Goal: Task Accomplishment & Management: Use online tool/utility

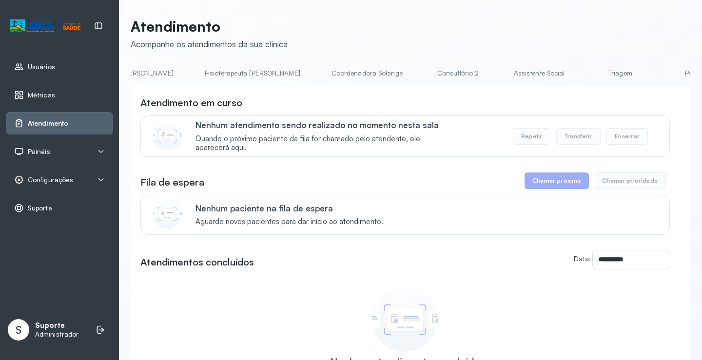
scroll to position [0, 552]
click at [569, 70] on link "Triagem" at bounding box center [603, 73] width 68 height 16
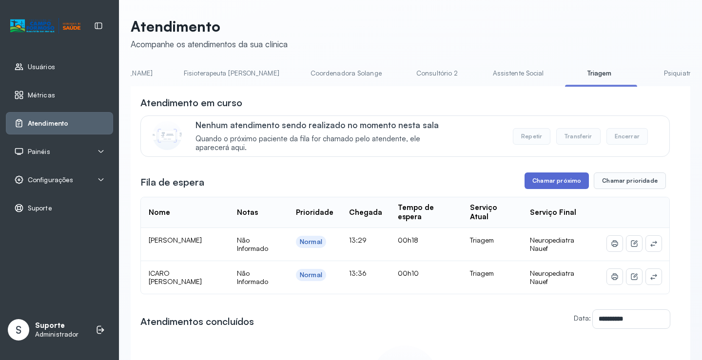
click at [545, 181] on button "Chamar próximo" at bounding box center [556, 180] width 64 height 17
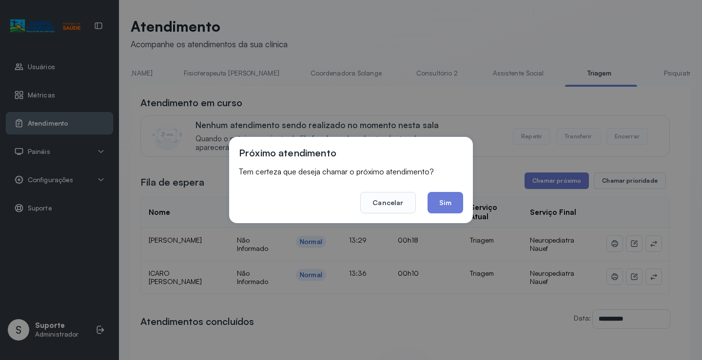
click at [455, 200] on button "Sim" at bounding box center [445, 202] width 36 height 21
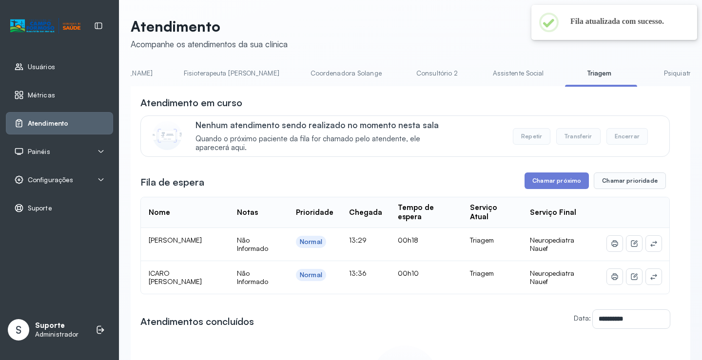
click at [483, 71] on link "Assistente Social" at bounding box center [518, 73] width 71 height 16
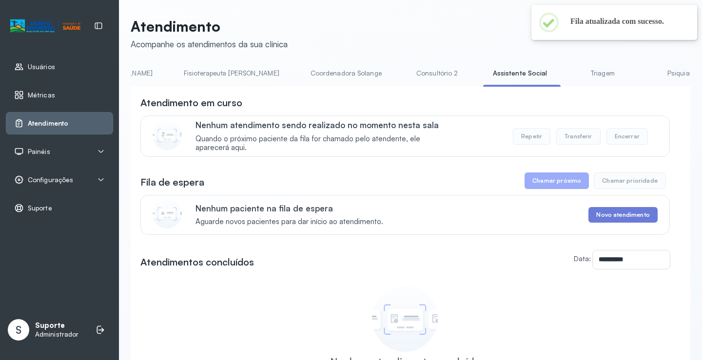
click at [568, 70] on link "Triagem" at bounding box center [602, 73] width 68 height 16
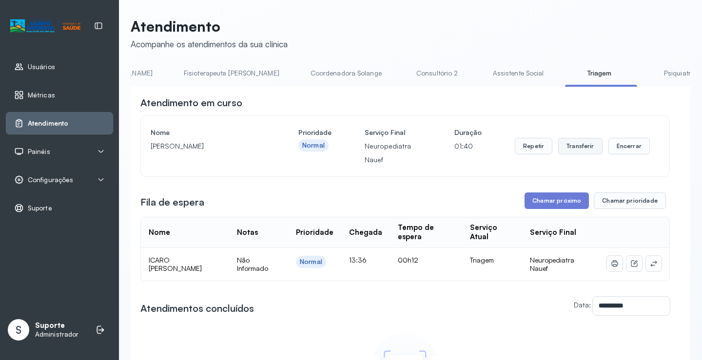
click at [579, 150] on button "Transferir" at bounding box center [580, 146] width 44 height 17
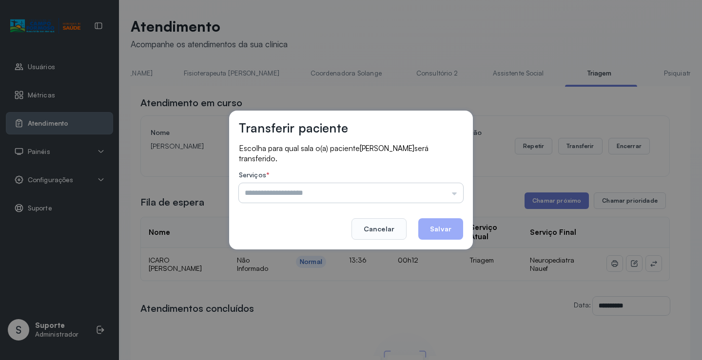
click at [434, 191] on input "text" at bounding box center [351, 192] width 224 height 19
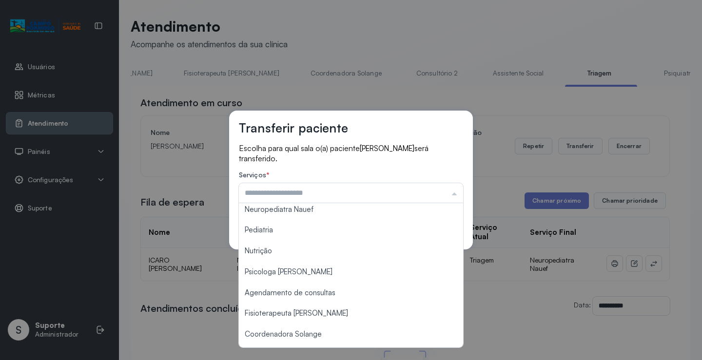
scroll to position [0, 0]
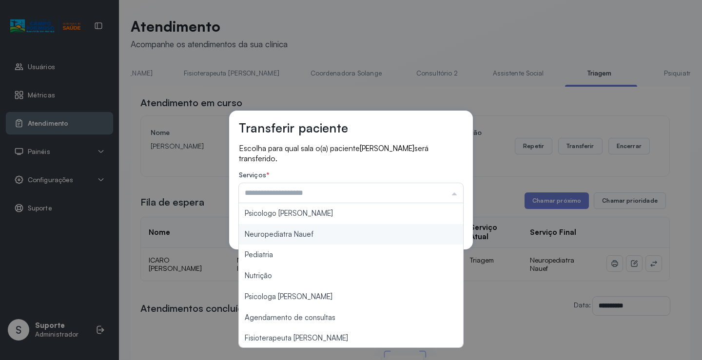
type input "**********"
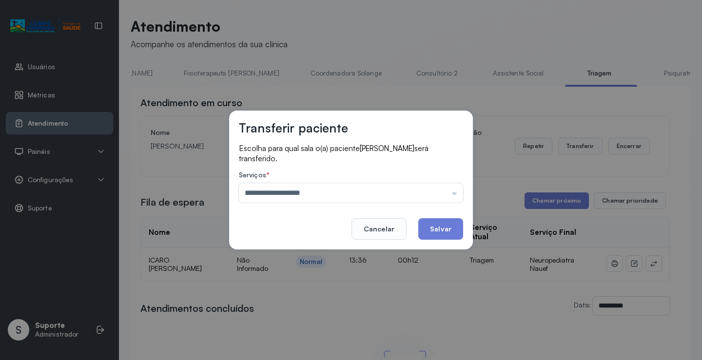
click at [326, 234] on div "**********" at bounding box center [351, 180] width 244 height 139
click at [436, 225] on button "Salvar" at bounding box center [440, 228] width 45 height 21
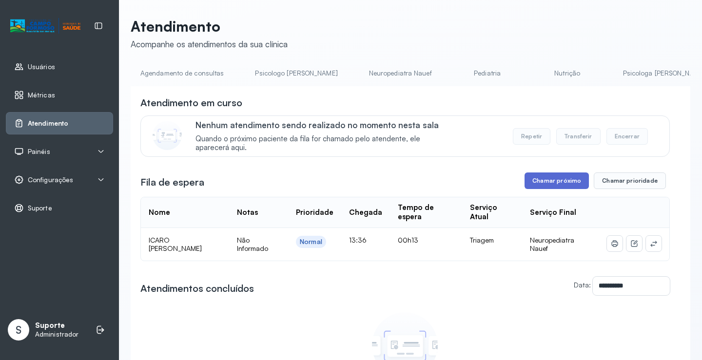
click at [546, 184] on button "Chamar próximo" at bounding box center [556, 180] width 64 height 17
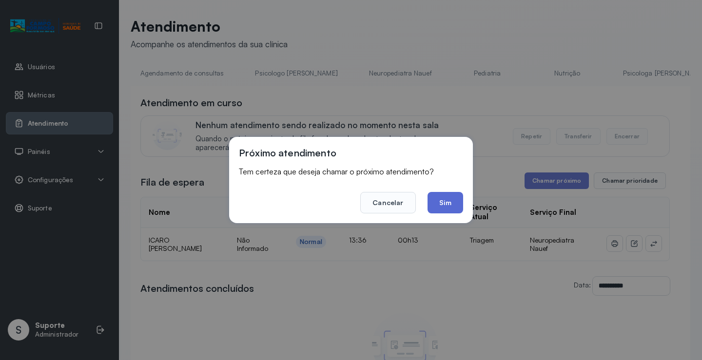
click at [456, 201] on button "Sim" at bounding box center [445, 202] width 36 height 21
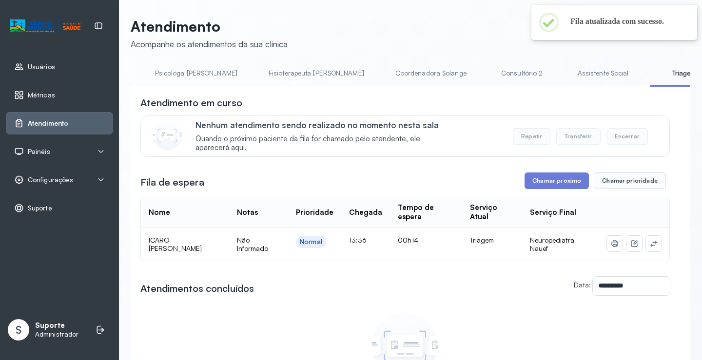
scroll to position [0, 473]
click at [645, 70] on link "Triagem" at bounding box center [679, 73] width 68 height 16
click at [563, 70] on link "Assistente Social" at bounding box center [598, 73] width 71 height 16
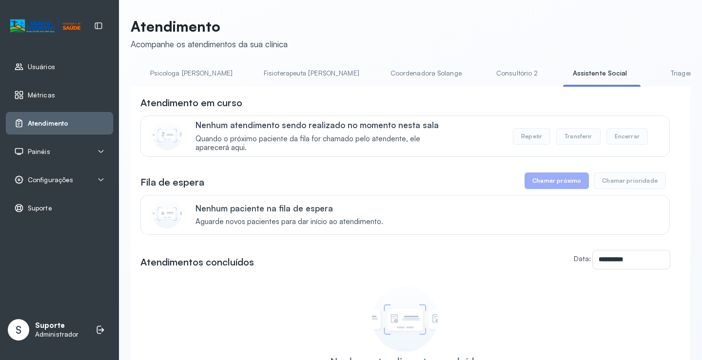
click at [648, 71] on link "Triagem" at bounding box center [682, 73] width 68 height 16
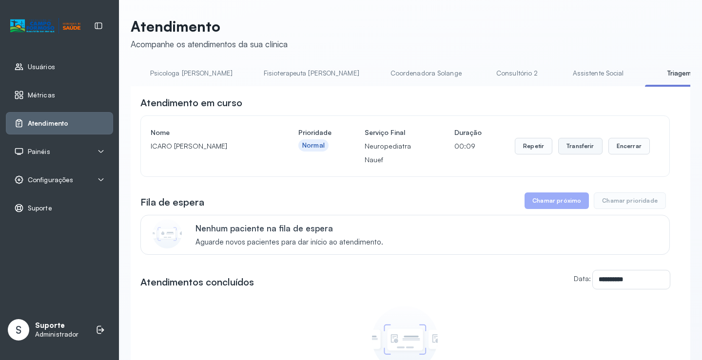
click at [573, 146] on button "Transferir" at bounding box center [580, 146] width 44 height 17
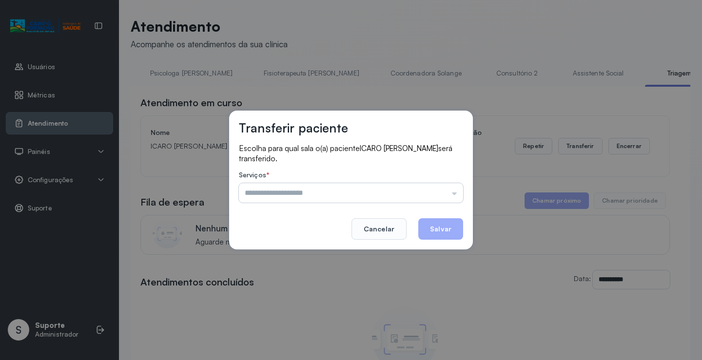
click at [425, 187] on input "text" at bounding box center [351, 192] width 224 height 19
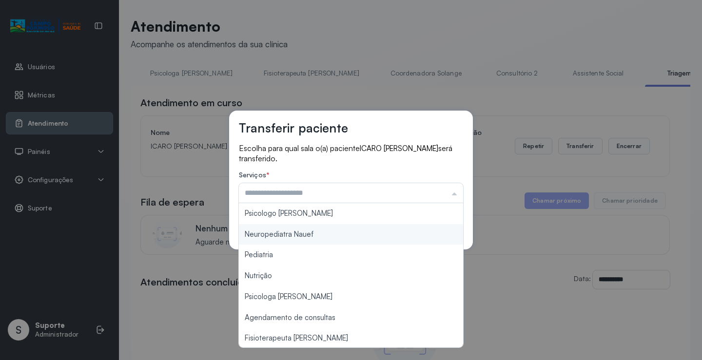
type input "**********"
click at [323, 233] on div "**********" at bounding box center [351, 180] width 244 height 139
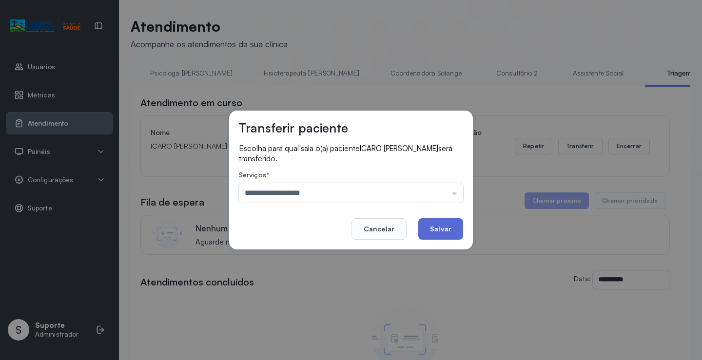
click at [451, 229] on button "Salvar" at bounding box center [440, 228] width 45 height 21
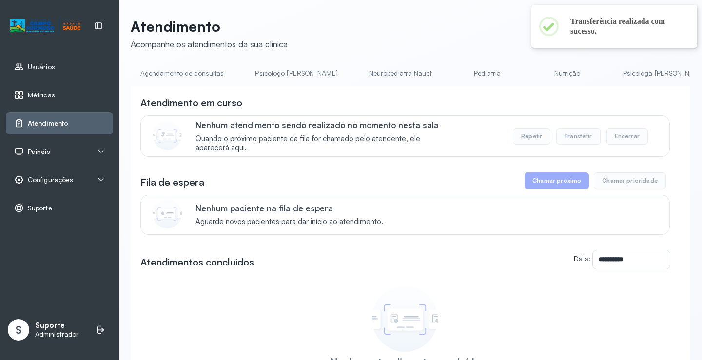
click at [359, 76] on link "Neuropediatra Nauef" at bounding box center [400, 73] width 82 height 16
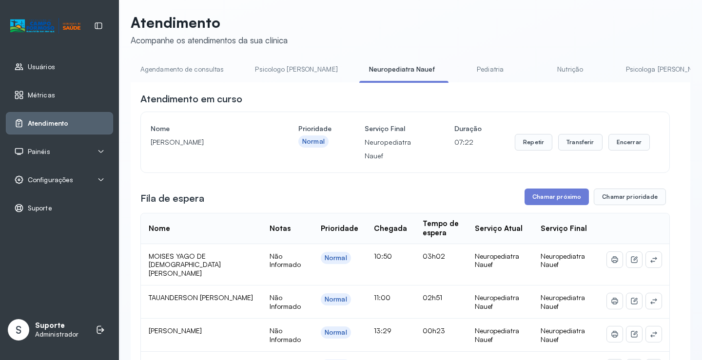
scroll to position [0, 0]
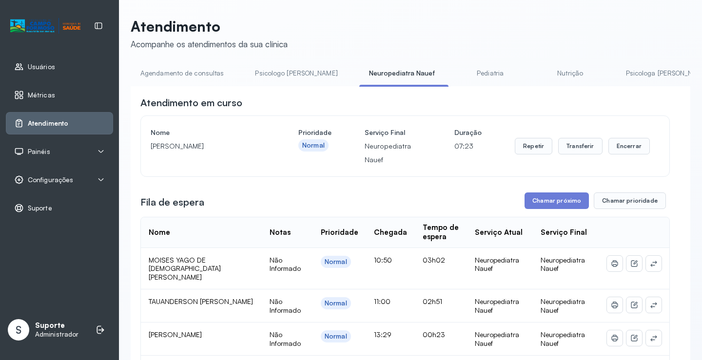
click at [196, 75] on link "Agendamento de consultas" at bounding box center [182, 73] width 103 height 16
